Goal: Task Accomplishment & Management: Complete application form

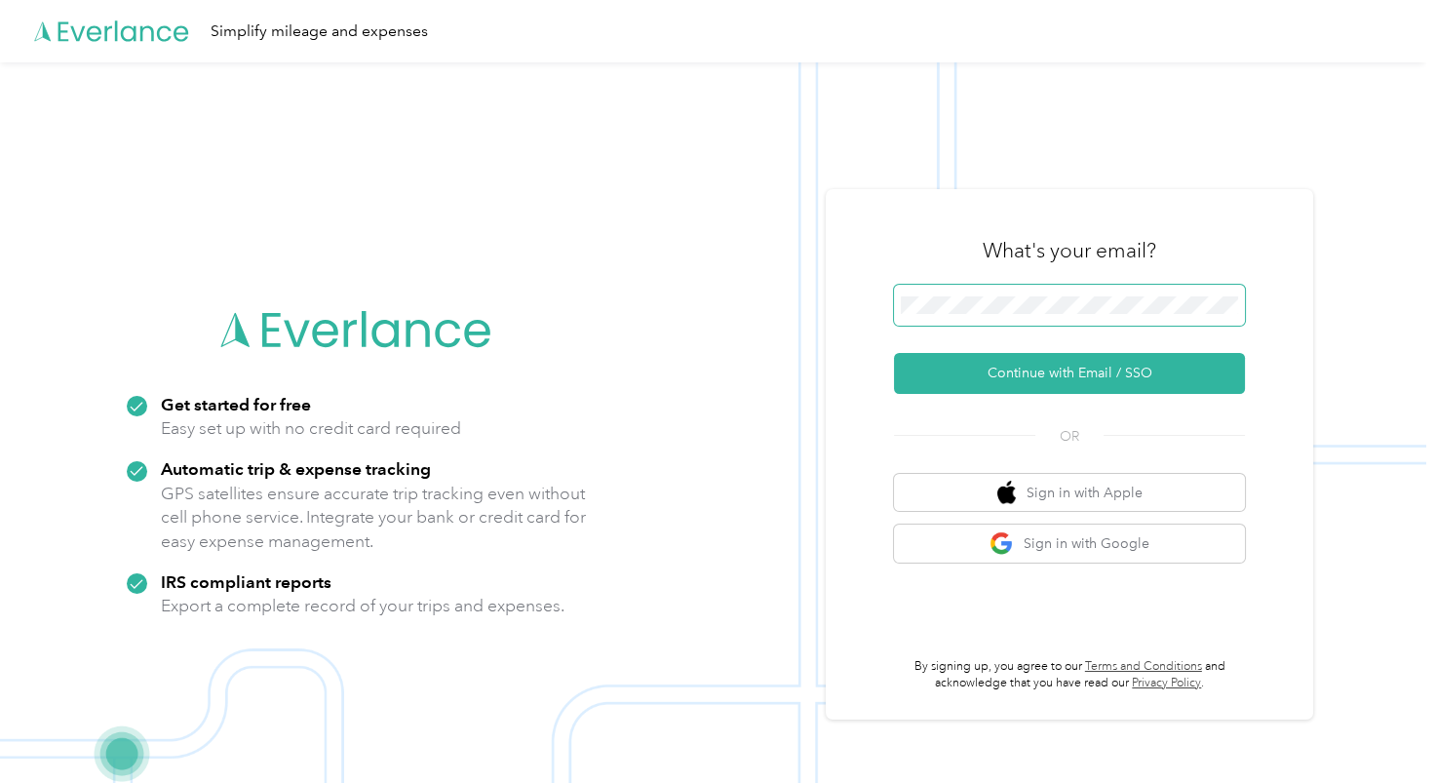
click at [1043, 316] on span at bounding box center [1069, 305] width 351 height 41
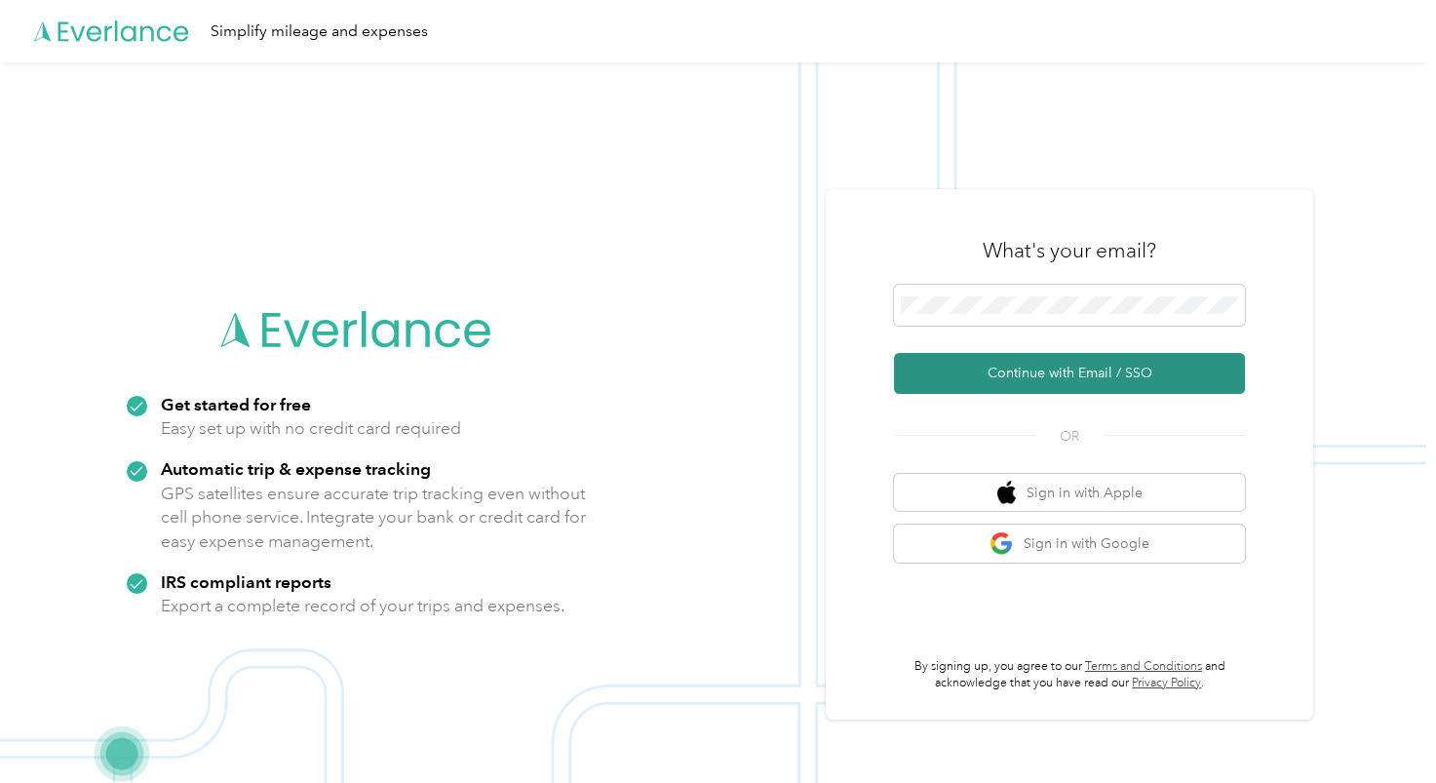
click at [1033, 368] on button "Continue with Email / SSO" at bounding box center [1069, 373] width 351 height 41
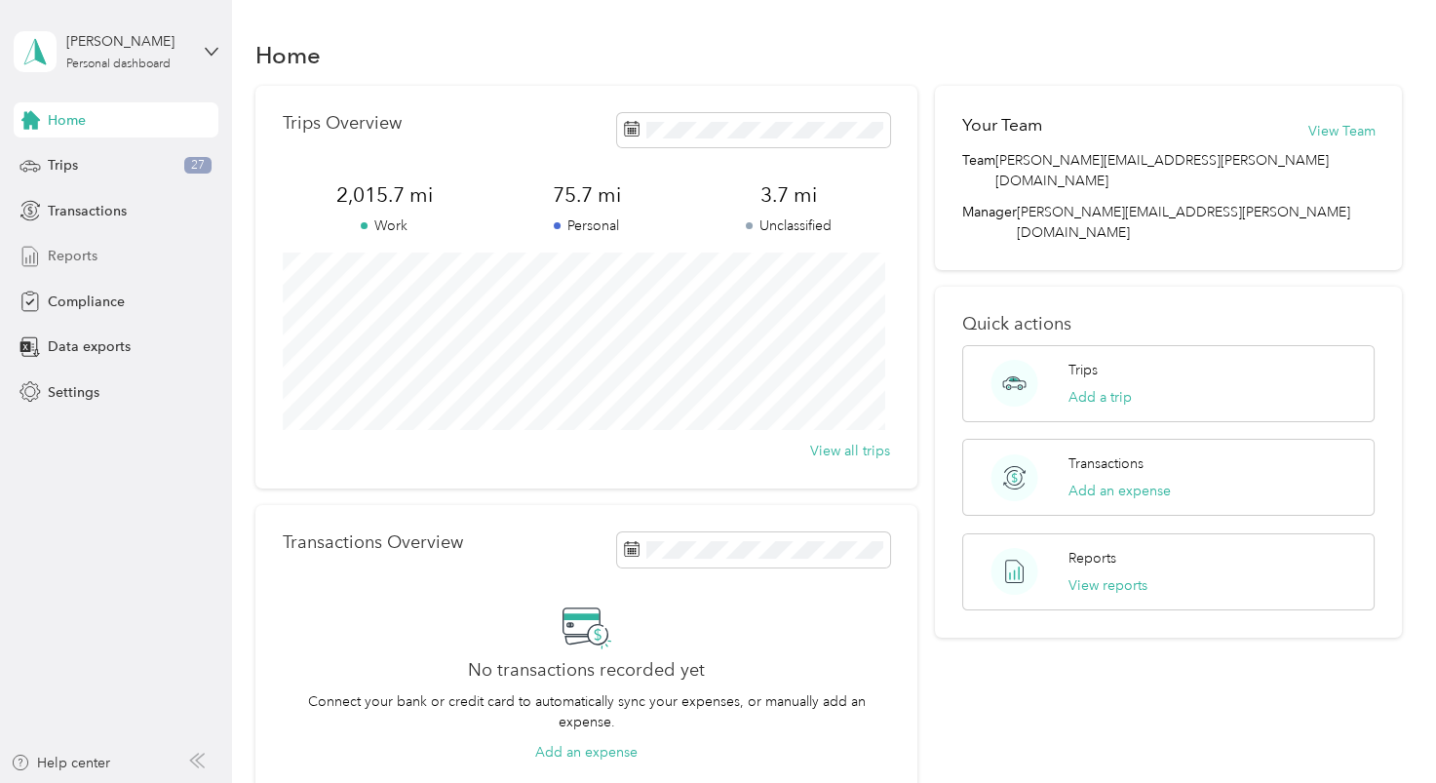
click at [71, 251] on span "Reports" at bounding box center [73, 256] width 50 height 20
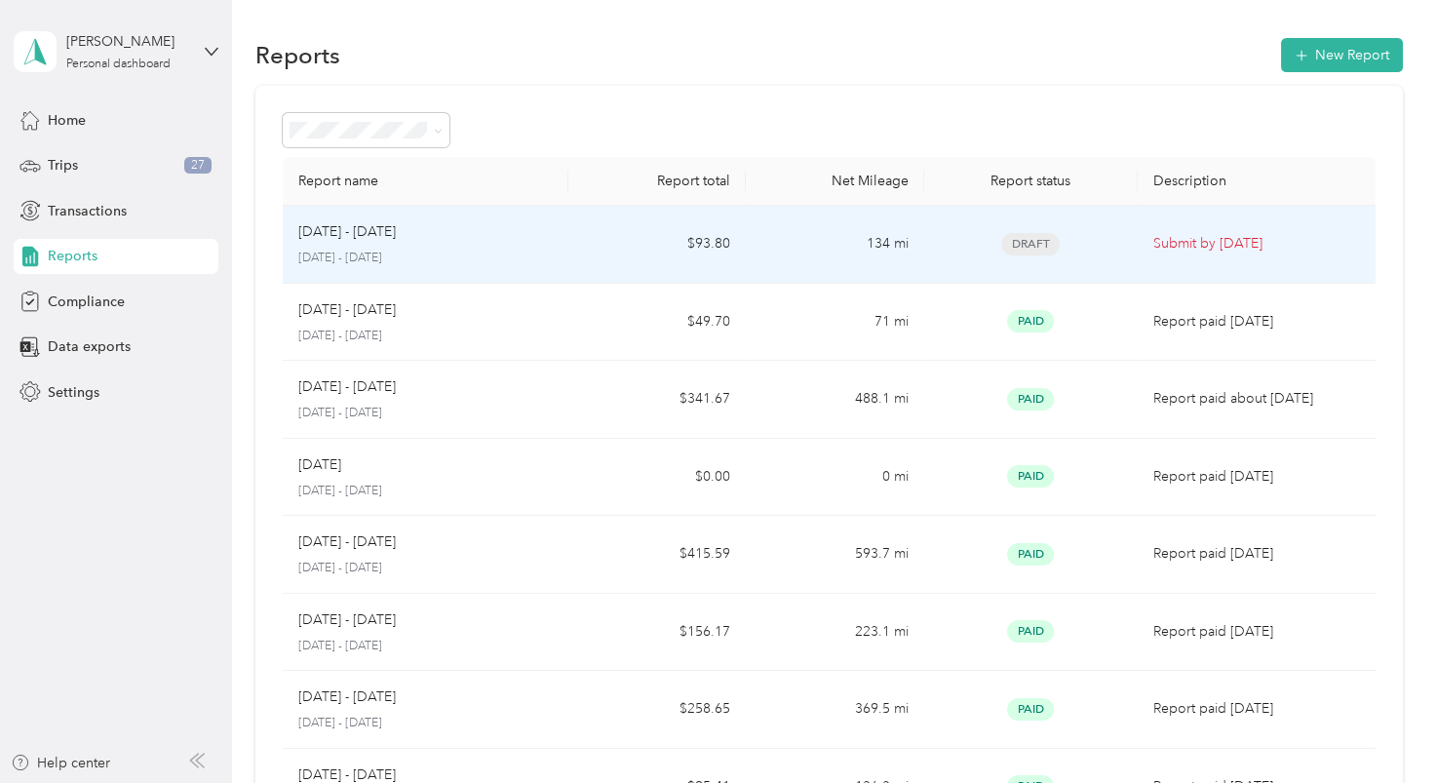
click at [328, 231] on p "[DATE] - [DATE]" at bounding box center [346, 231] width 97 height 21
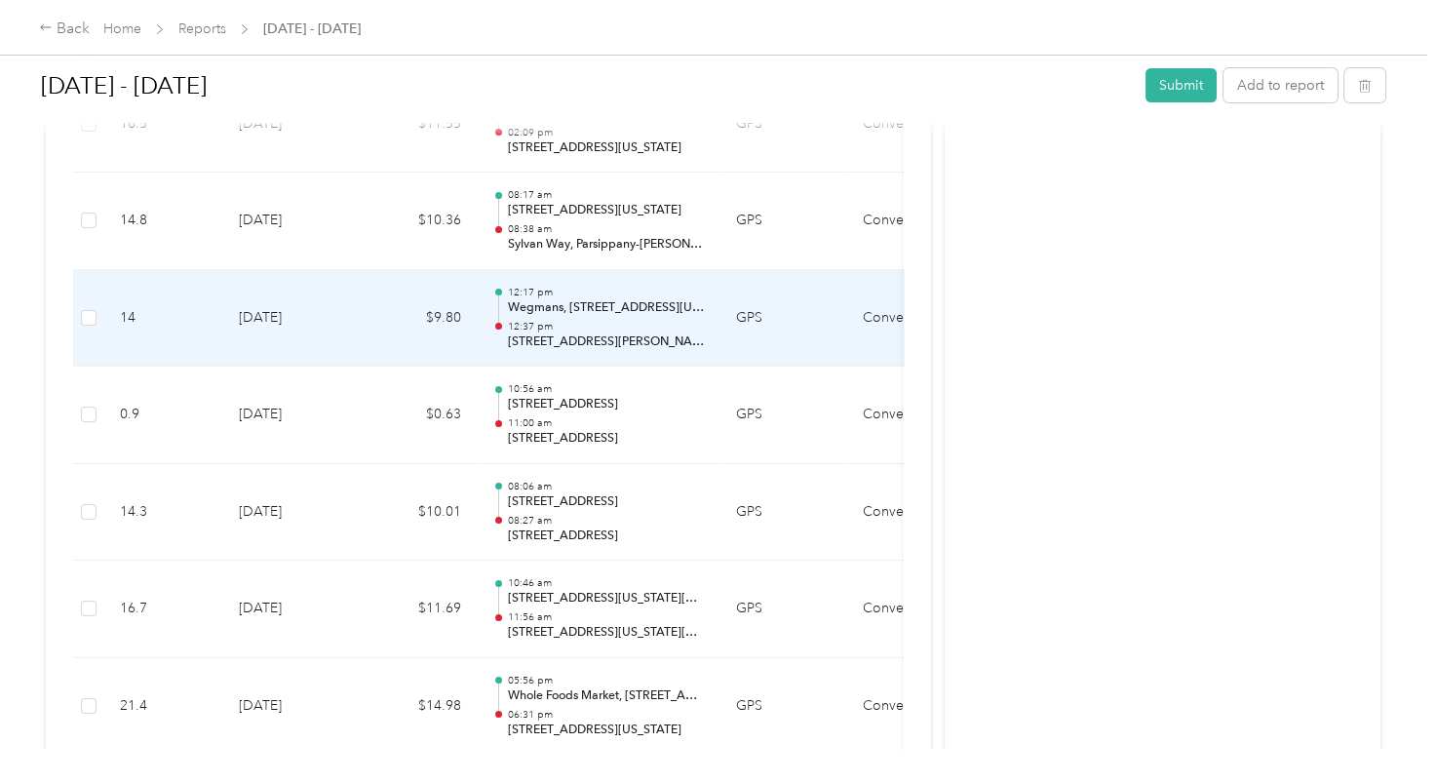
scroll to position [304, 0]
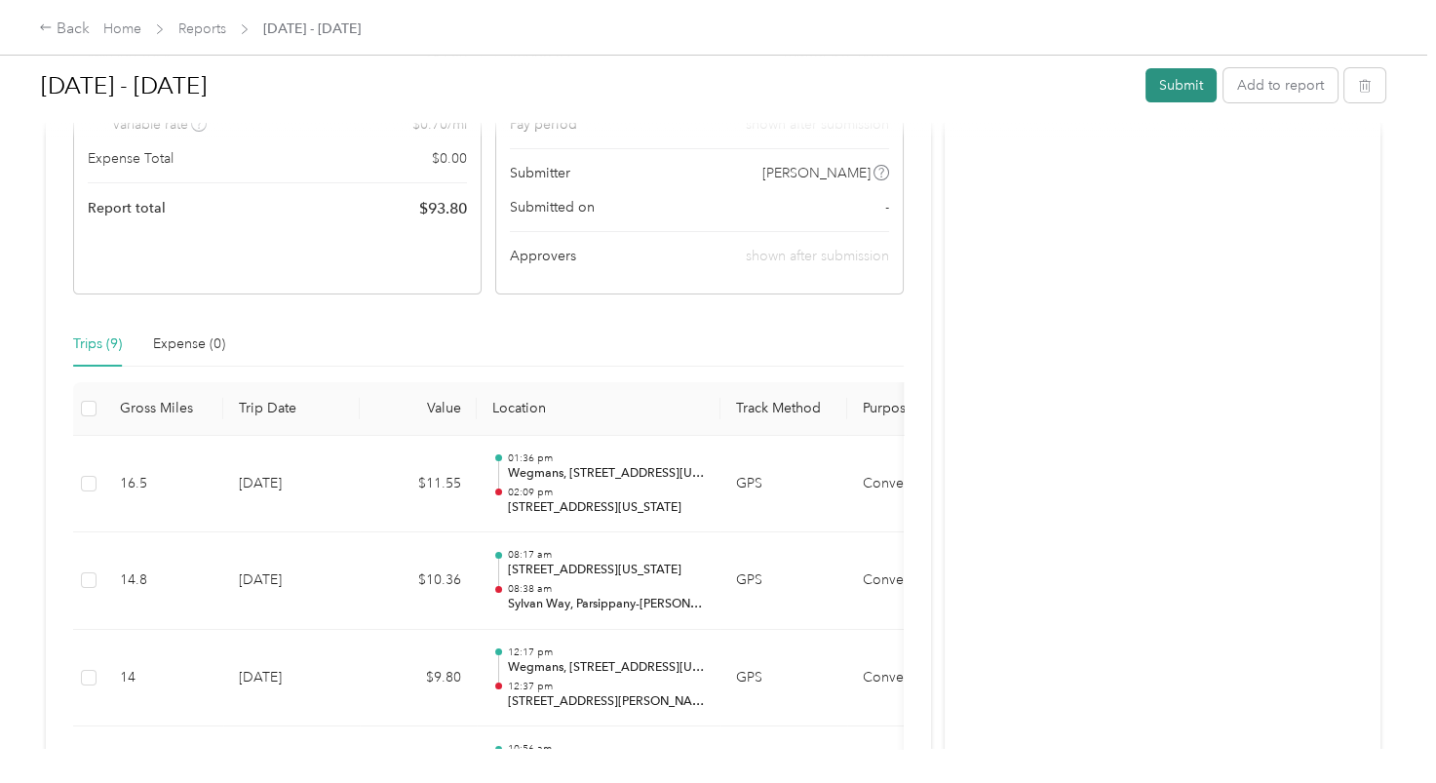
click at [1182, 81] on button "Submit" at bounding box center [1180, 85] width 71 height 34
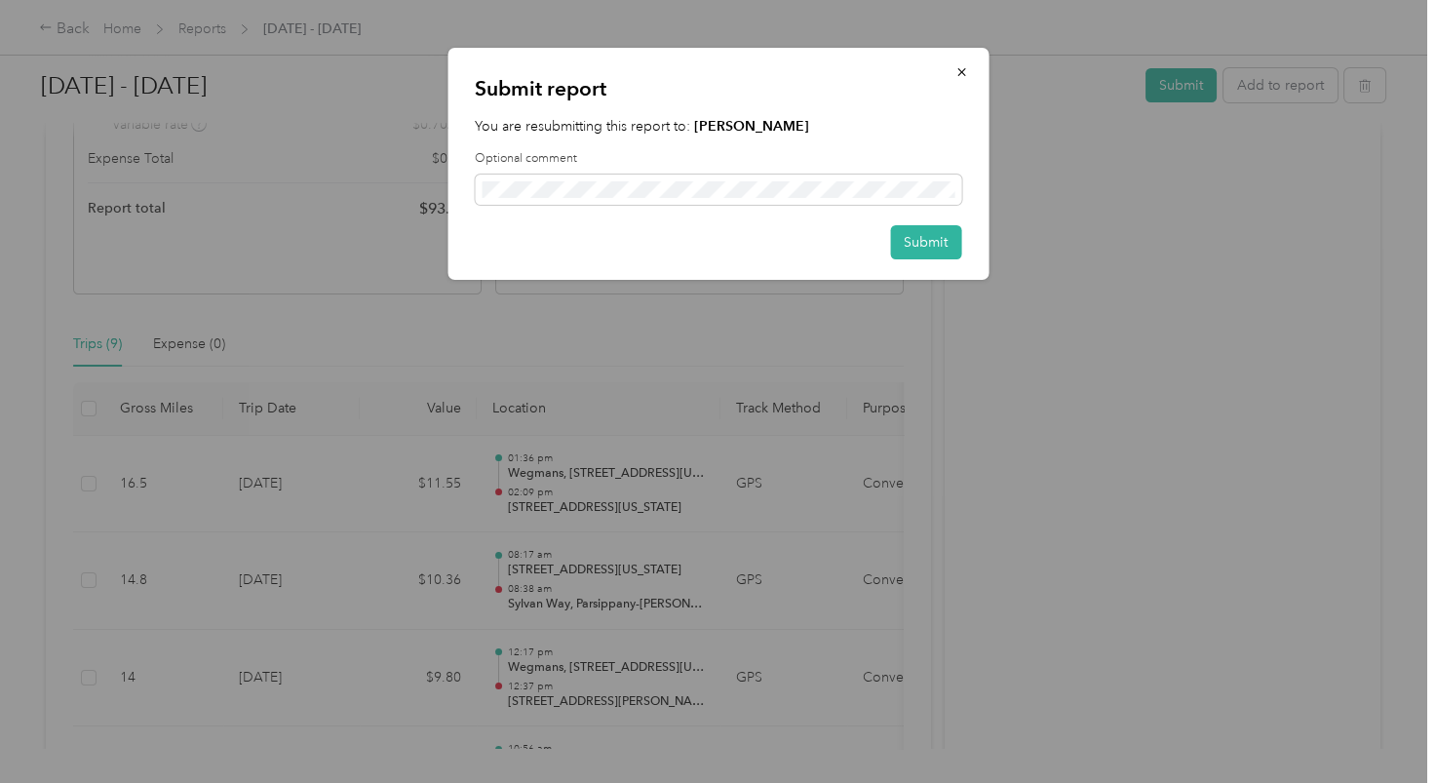
click at [919, 221] on div "Submit report You are resubmitting this report to: [PERSON_NAME] Optional comme…" at bounding box center [717, 164] width 541 height 232
click at [927, 248] on button "Submit" at bounding box center [925, 242] width 71 height 34
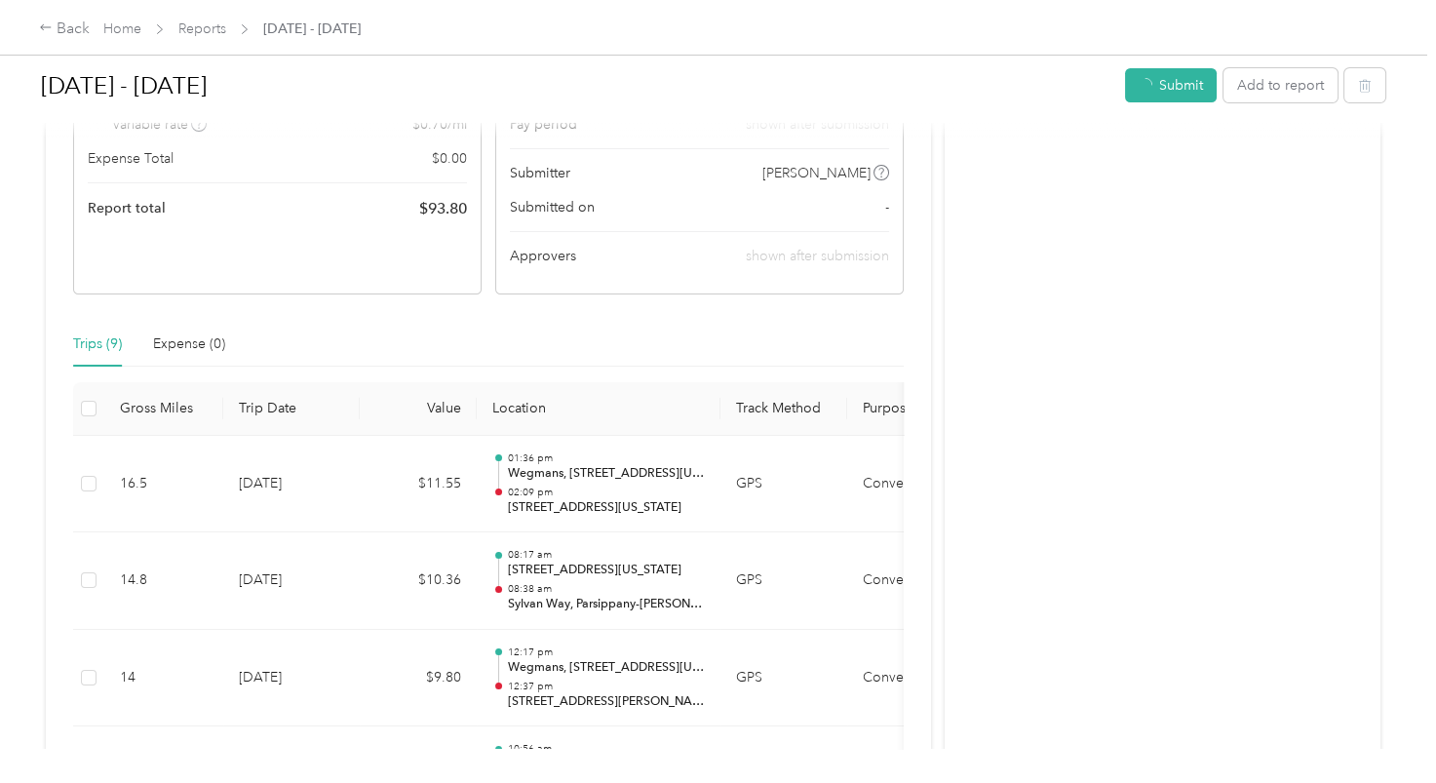
scroll to position [256, 0]
